Goal: Find specific page/section: Find specific page/section

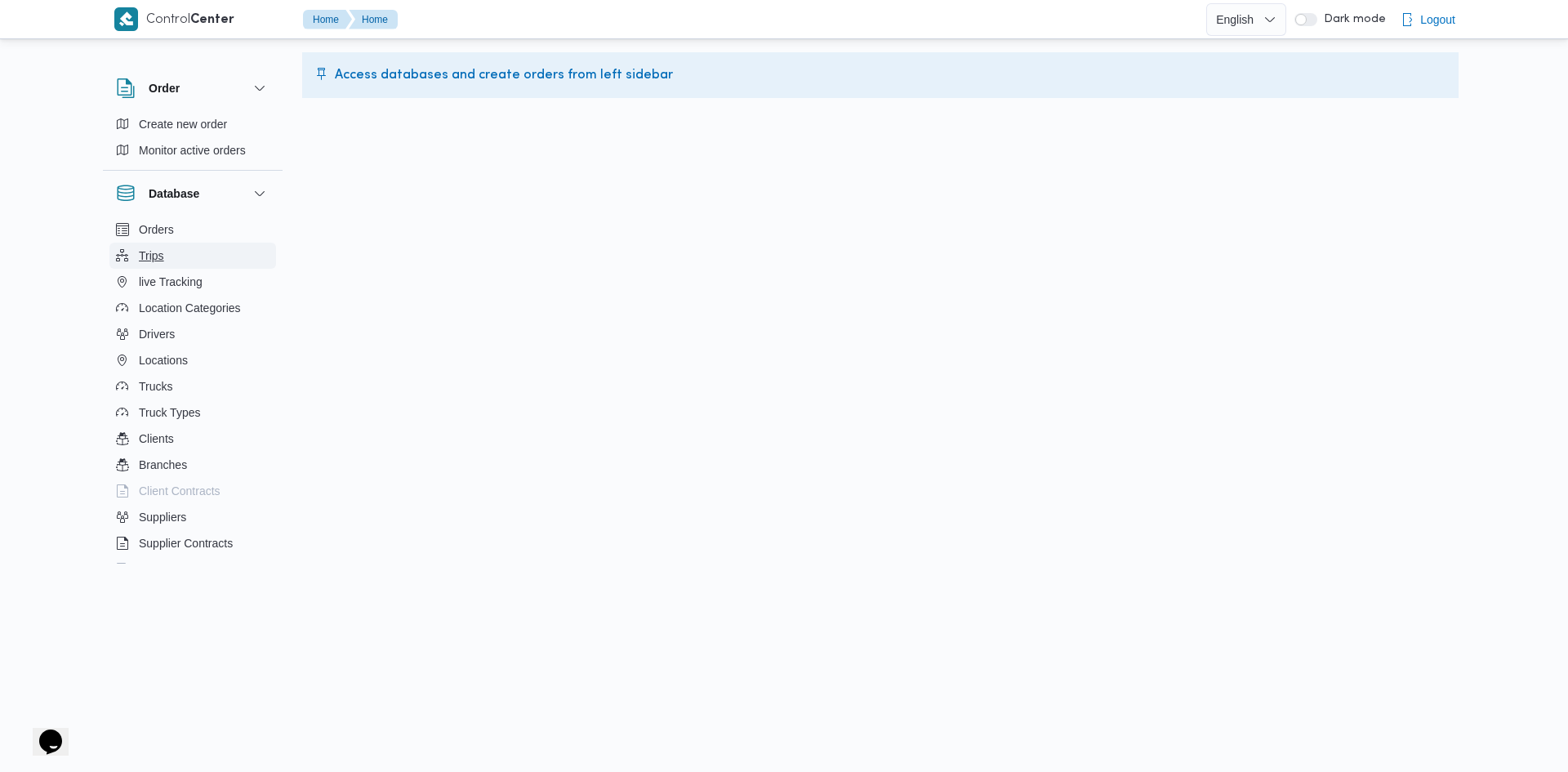
click at [187, 264] on button "Trips" at bounding box center [193, 255] width 167 height 26
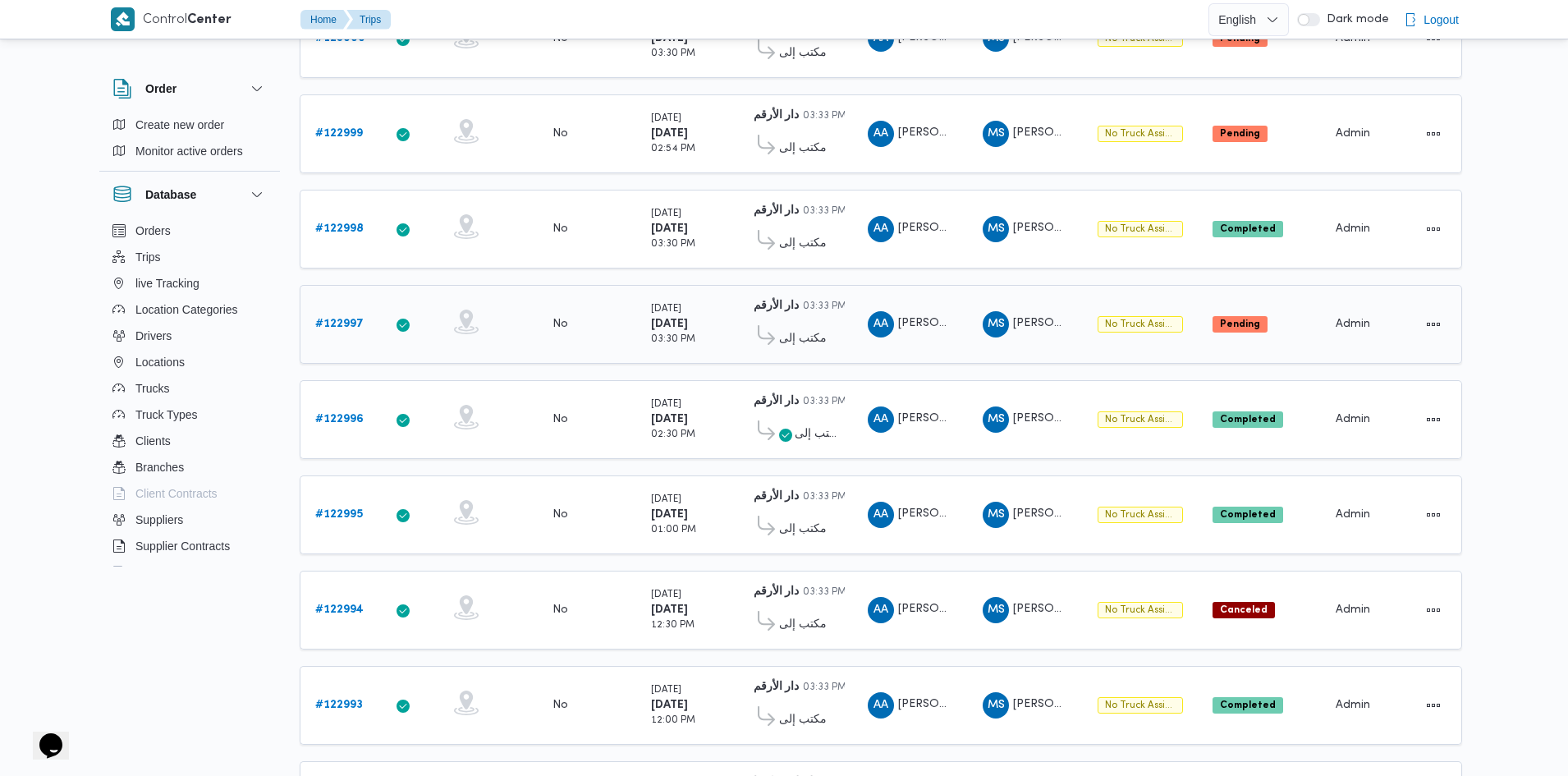
scroll to position [246, 0]
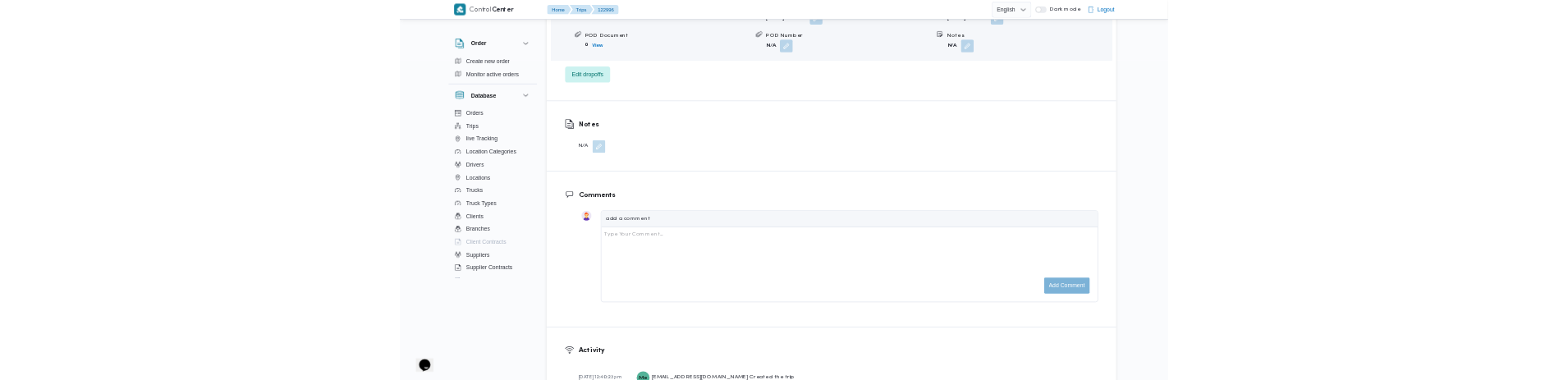
scroll to position [1560, 0]
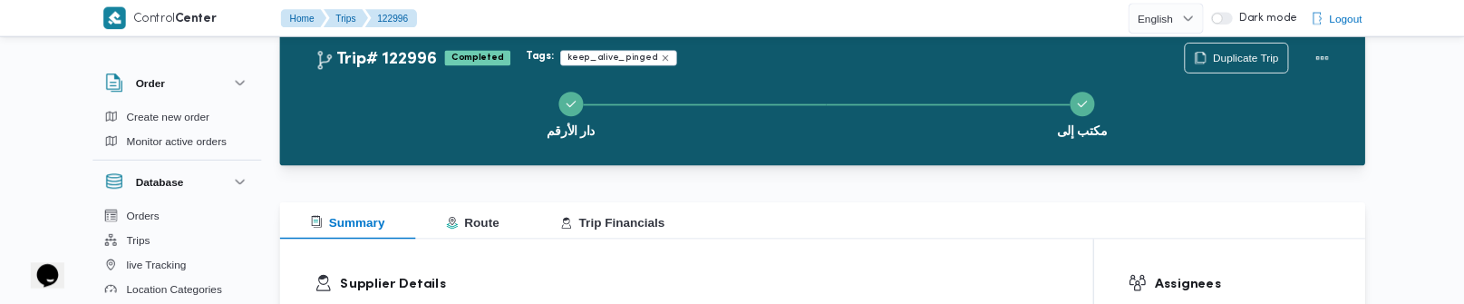
scroll to position [49, 0]
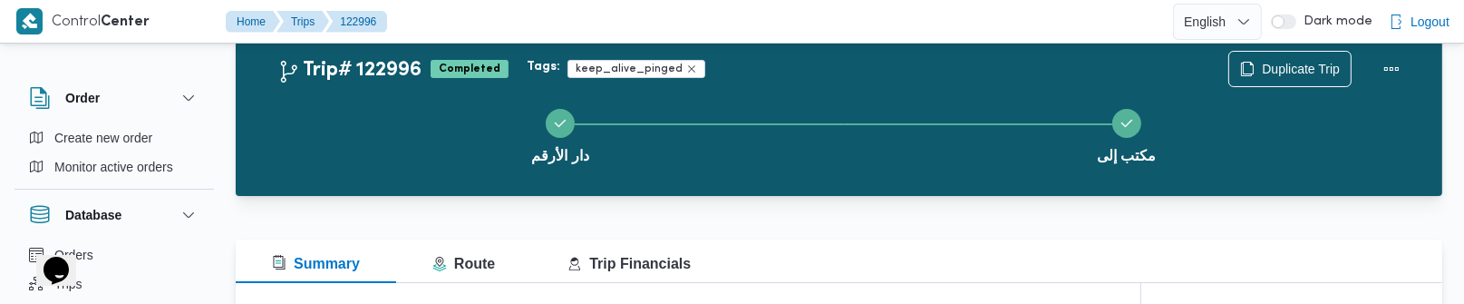
click at [969, 219] on div at bounding box center [839, 229] width 1207 height 22
